Goal: Find specific page/section: Find specific page/section

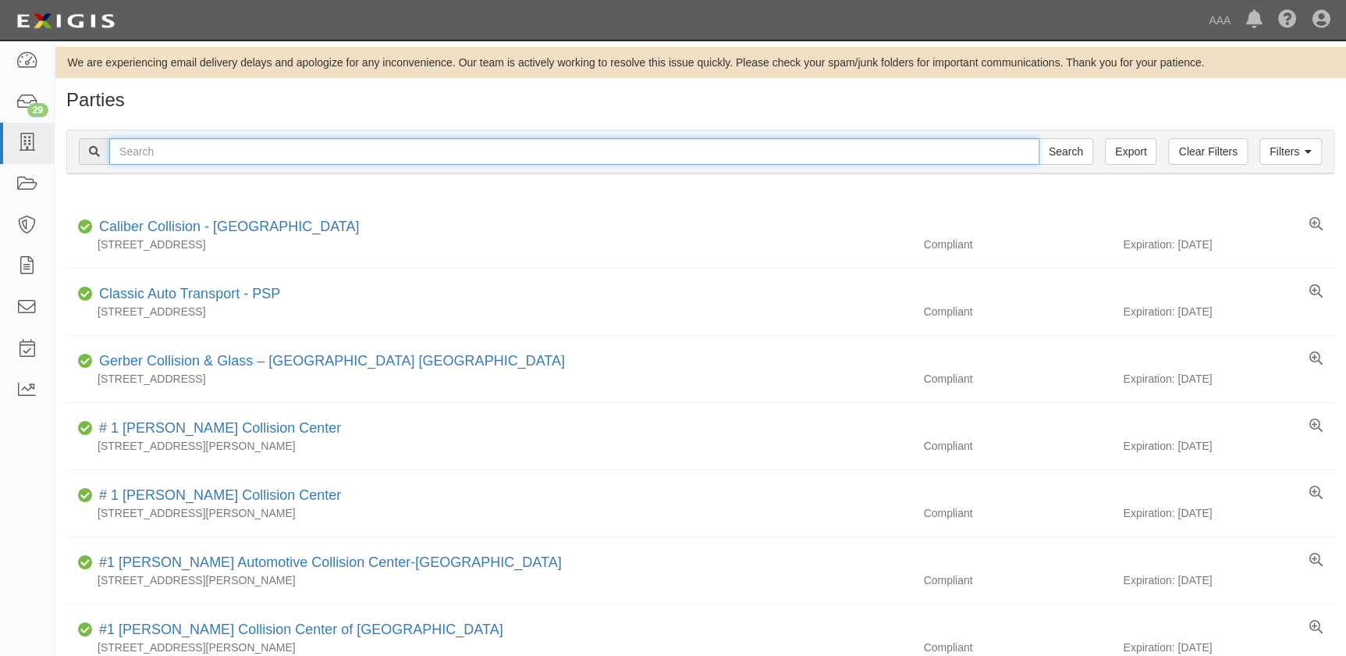
click at [436, 155] on input "text" at bounding box center [574, 151] width 930 height 27
type input "us auto"
click at [1039, 138] on input "Search" at bounding box center [1066, 151] width 55 height 27
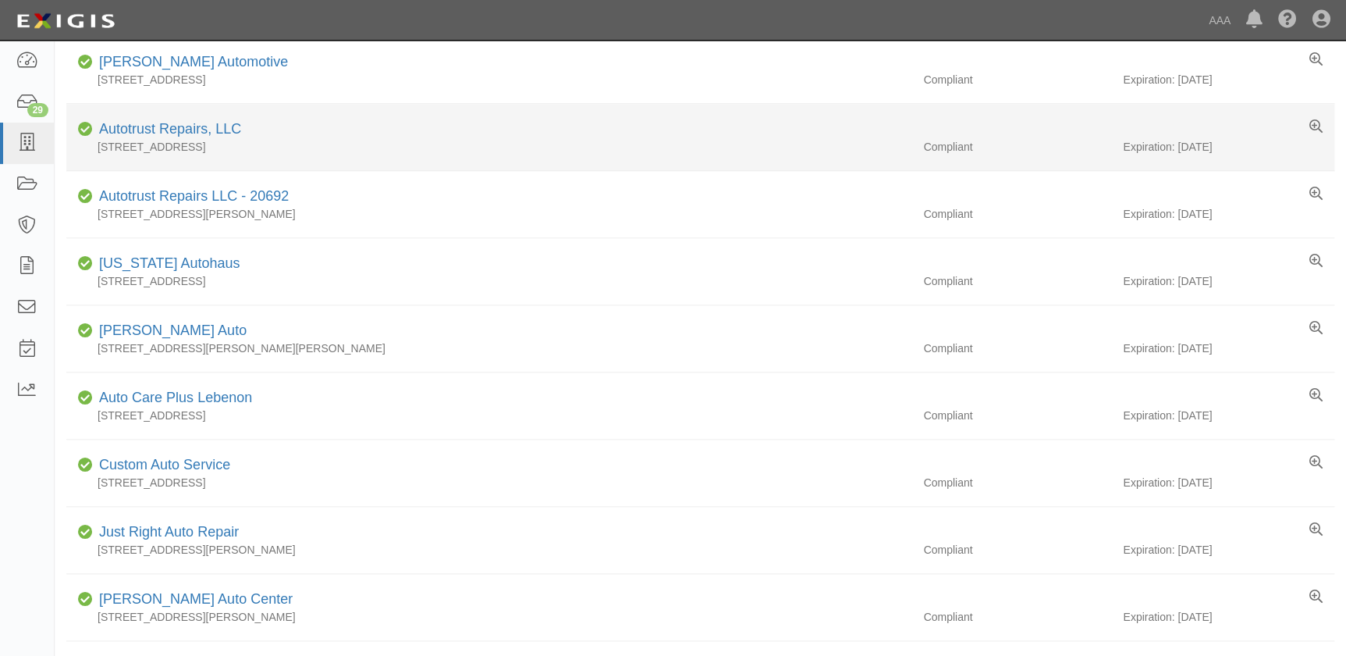
scroll to position [851, 0]
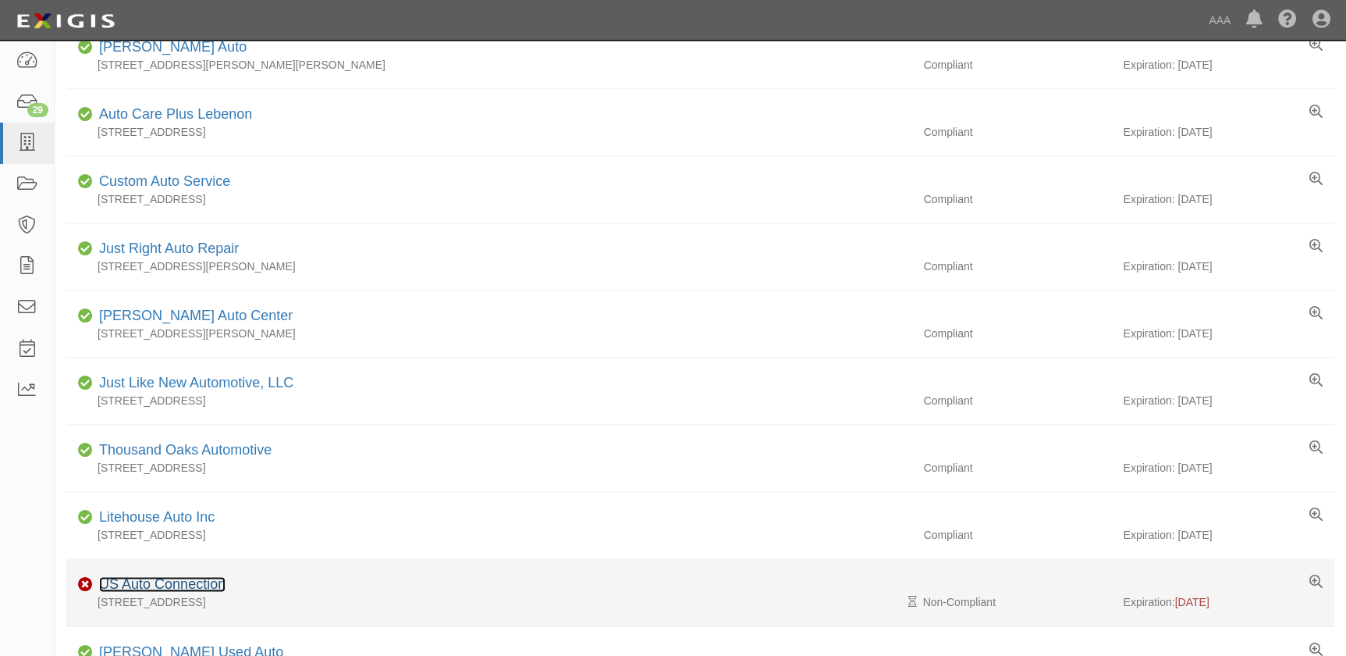
click at [208, 578] on link "US Auto Connection" at bounding box center [162, 584] width 126 height 16
